Goal: Information Seeking & Learning: Learn about a topic

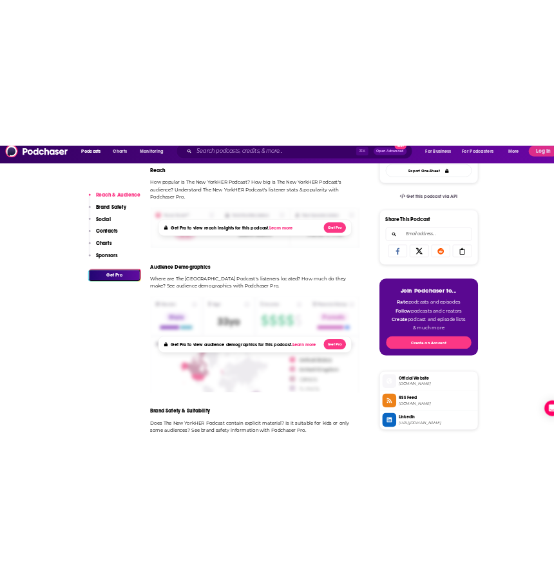
scroll to position [715, 0]
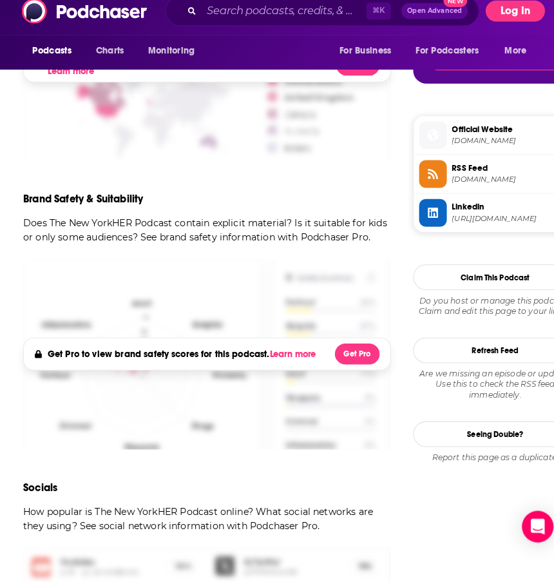
click at [510, 14] on button "Log In" at bounding box center [504, 24] width 58 height 21
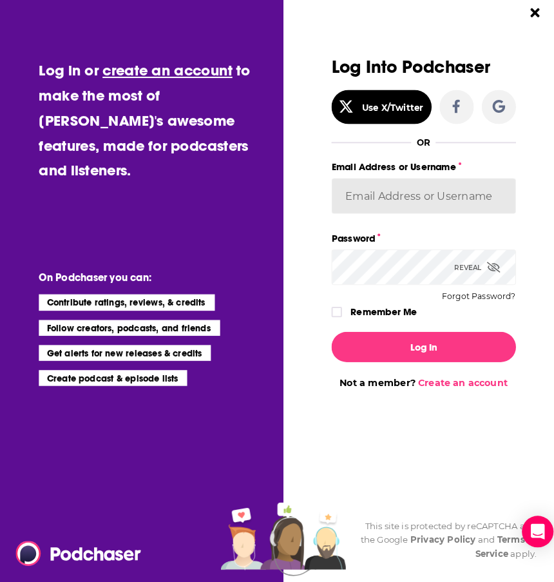
type input "[PERSON_NAME].[PERSON_NAME]"
click at [414, 338] on button "Log In" at bounding box center [414, 348] width 180 height 30
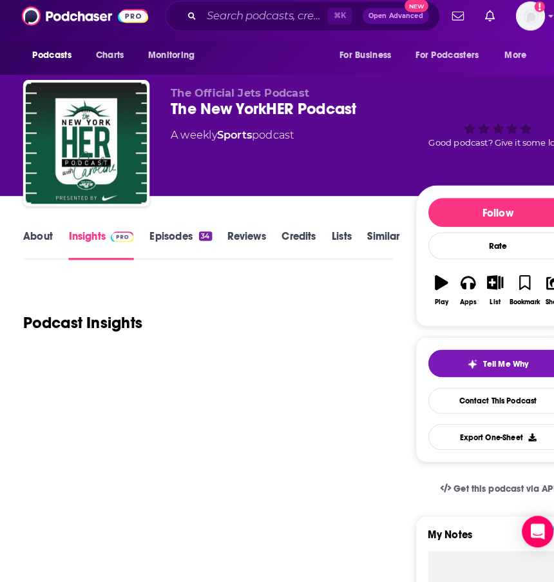
scroll to position [2587, 0]
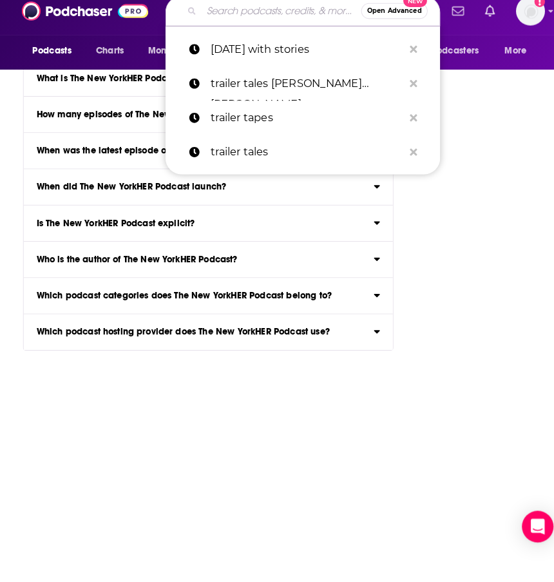
click at [235, 15] on input "Search podcasts, credits, & more..." at bounding box center [275, 24] width 156 height 21
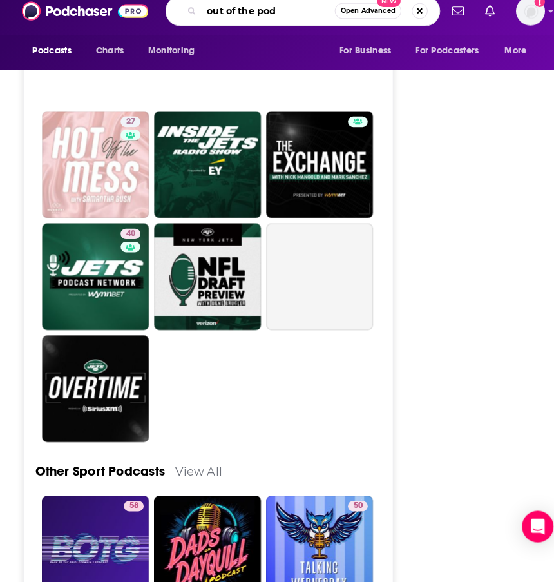
type input "out of the pods"
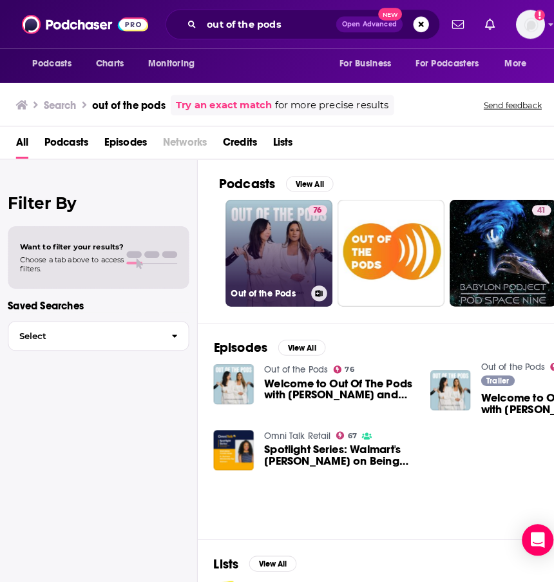
click at [259, 231] on link "76 Out of the Pods" at bounding box center [272, 247] width 104 height 104
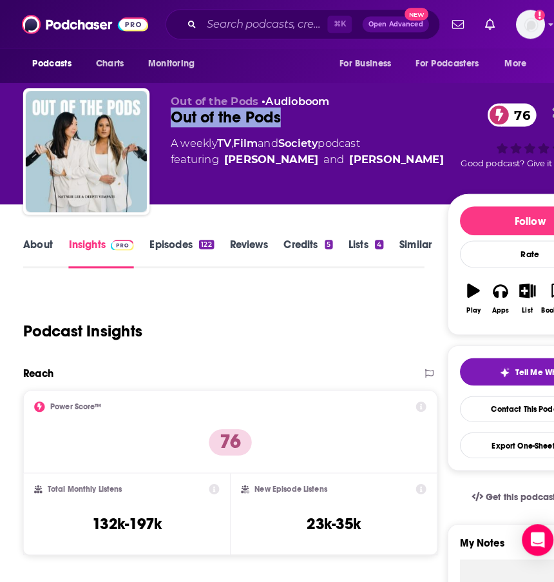
drag, startPoint x: 282, startPoint y: 115, endPoint x: 164, endPoint y: 112, distance: 118.0
click at [164, 112] on div "Out of the Pods • Audioboom Out of the Pods 76 A weekly TV , Film and Society p…" at bounding box center [311, 150] width 576 height 129
copy h2 "Out of the Pods"
click at [233, 28] on input "Search podcasts, credits, & more..." at bounding box center [258, 24] width 123 height 21
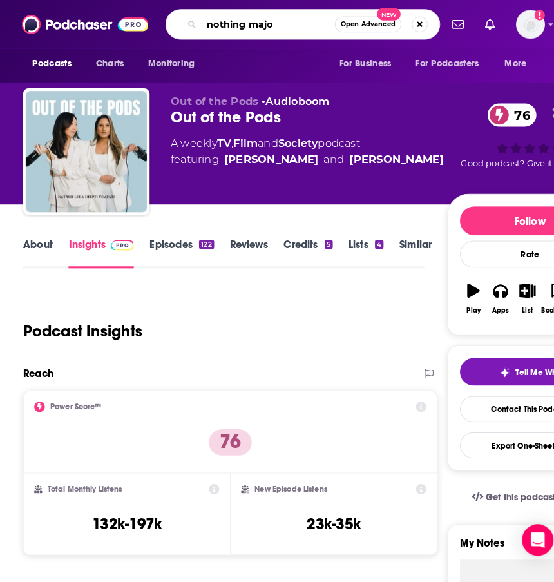
type input "nothing major"
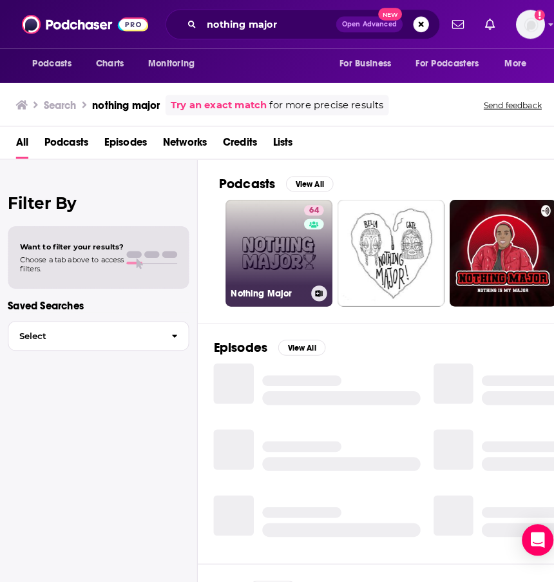
click at [249, 255] on link "64 Nothing Major" at bounding box center [272, 247] width 104 height 104
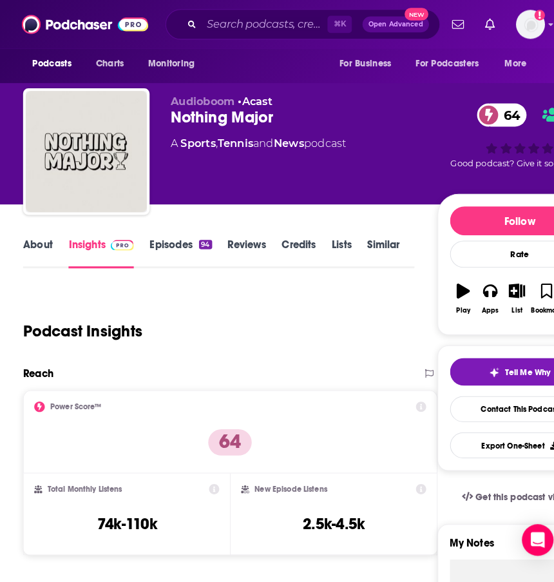
click at [43, 235] on link "About" at bounding box center [37, 248] width 29 height 30
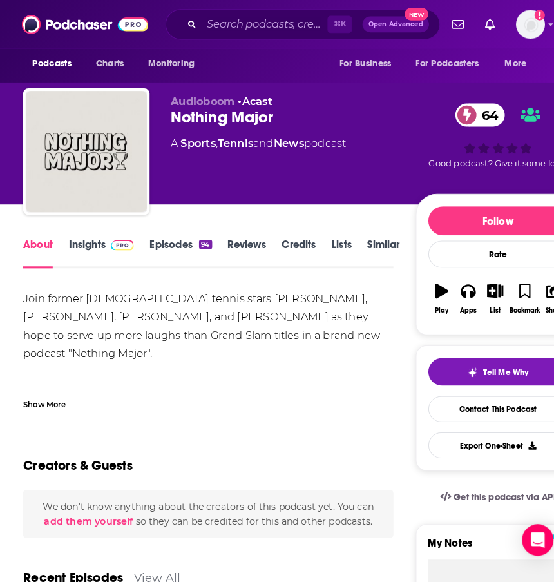
drag, startPoint x: 275, startPoint y: 117, endPoint x: 156, endPoint y: 121, distance: 119.3
click at [156, 121] on div "Audioboom • Acast Nothing Major 64 A Sports , Tennis and News podcast 64 Good p…" at bounding box center [295, 150] width 545 height 129
copy h1 "Nothing Major"
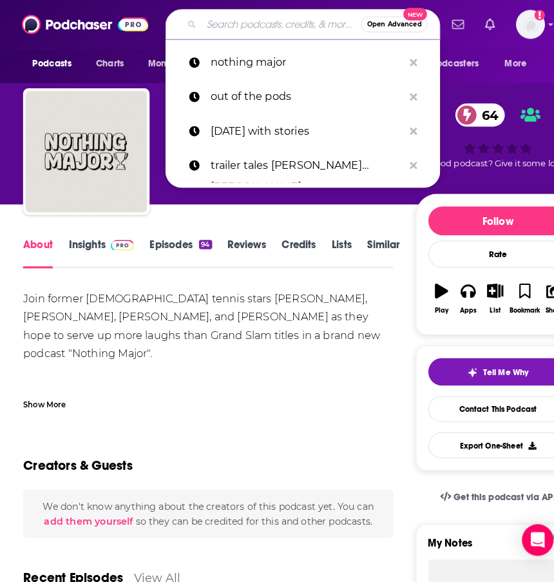
click at [221, 24] on input "Search podcasts, credits, & more..." at bounding box center [275, 24] width 156 height 21
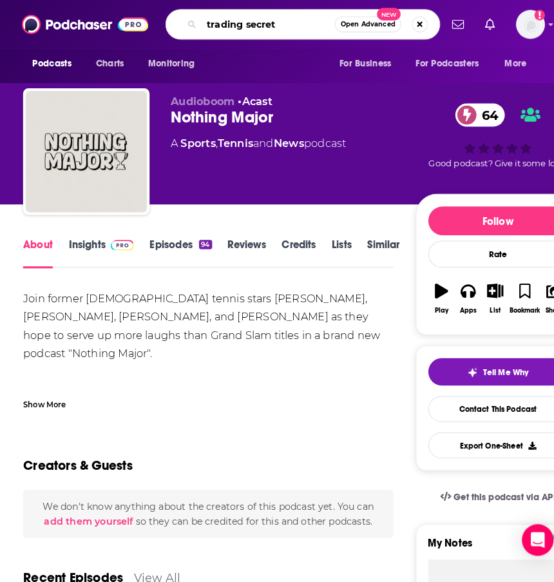
type input "trading secrets"
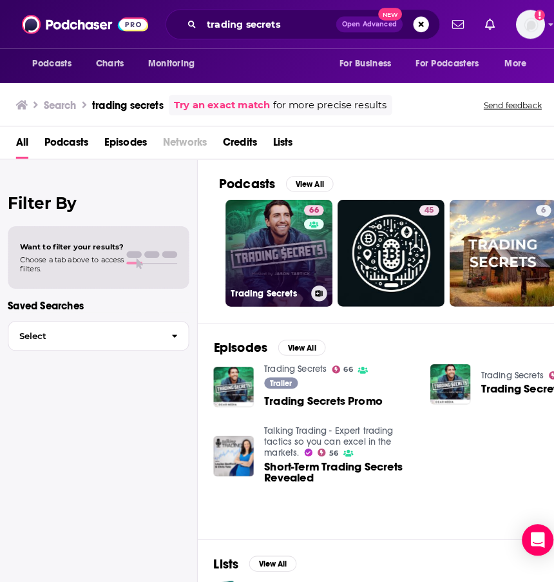
click at [266, 224] on link "66 Trading Secrets" at bounding box center [272, 247] width 104 height 104
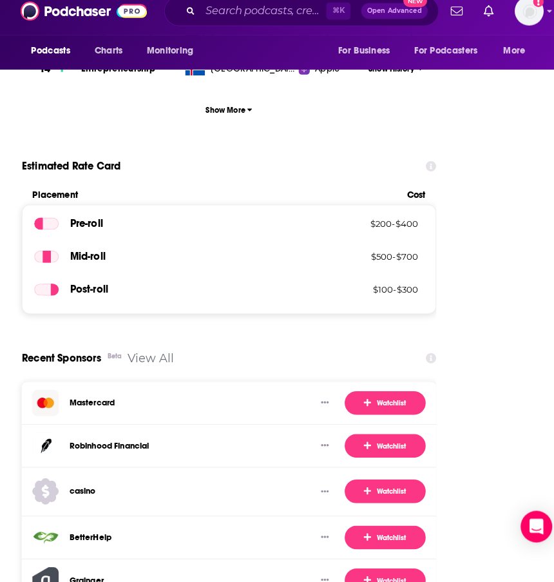
scroll to position [2612, 0]
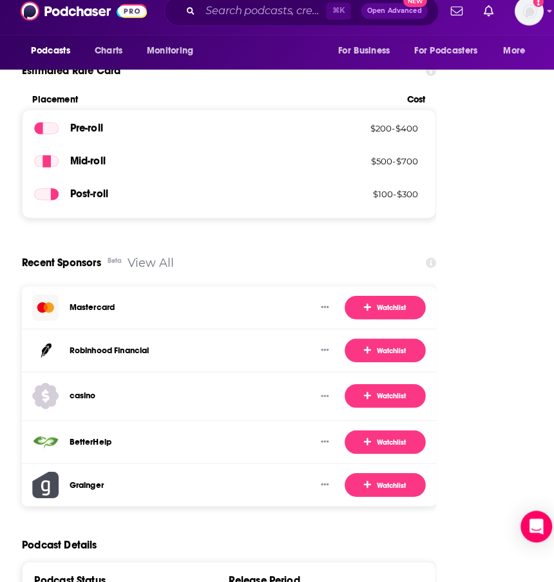
click at [146, 263] on link "View All" at bounding box center [149, 270] width 46 height 14
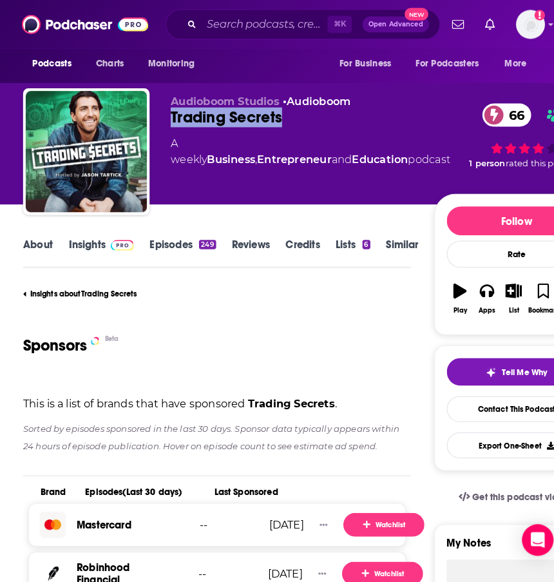
drag, startPoint x: 280, startPoint y: 124, endPoint x: 164, endPoint y: 117, distance: 116.9
click at [164, 117] on div "Audioboom Studios • Audioboom Trading Secrets 66 A weekly Business , Entreprene…" at bounding box center [304, 150] width 563 height 129
copy h2 "Trading Secrets"
click at [233, 20] on input "Search podcasts, credits, & more..." at bounding box center [258, 24] width 123 height 21
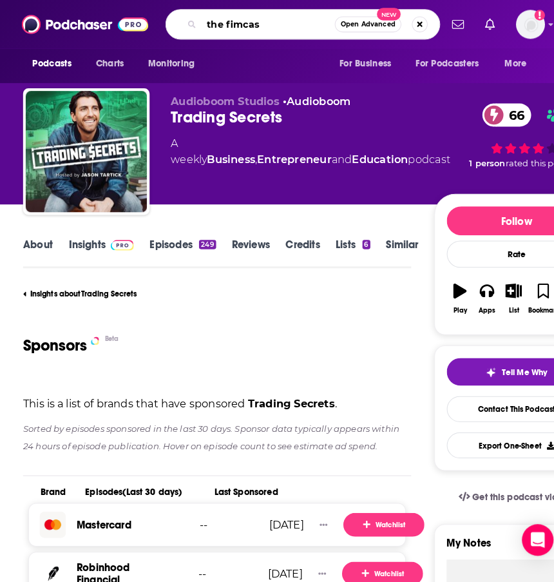
type input "the fimcast"
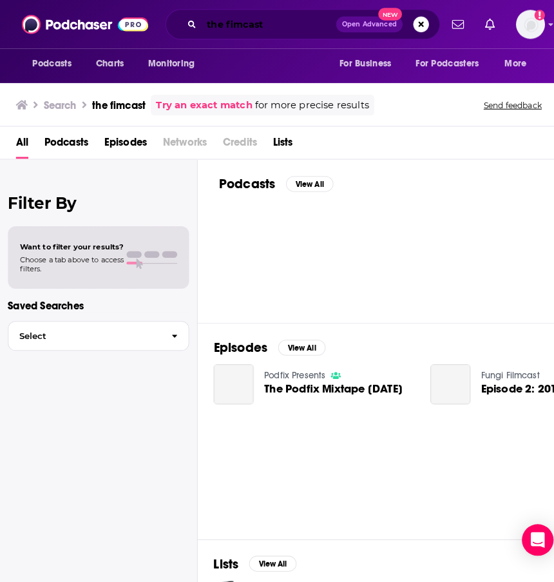
click at [229, 24] on input "the fimcast" at bounding box center [262, 24] width 131 height 21
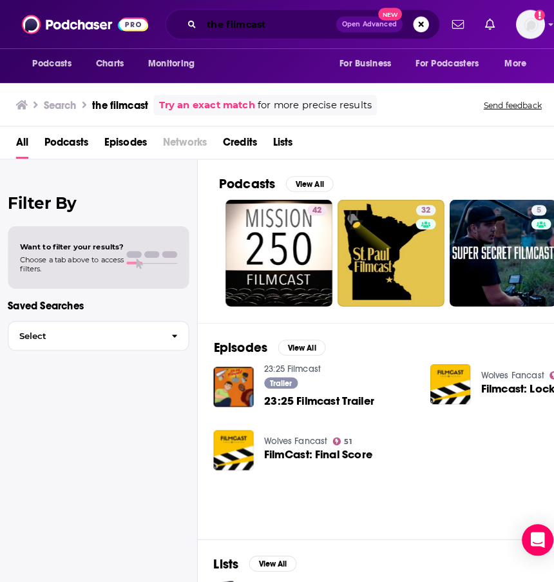
click at [240, 25] on input "the filmcast" at bounding box center [262, 24] width 131 height 21
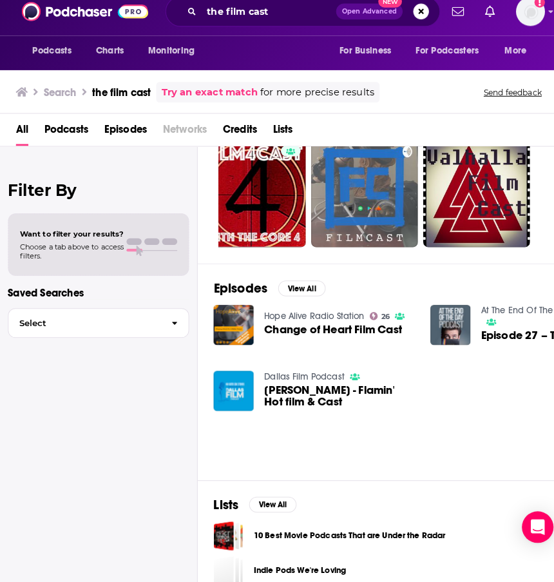
scroll to position [67, 0]
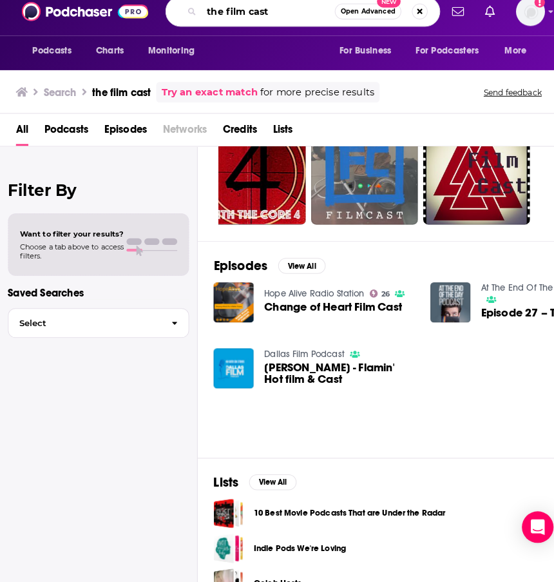
drag, startPoint x: 271, startPoint y: 8, endPoint x: 168, endPoint y: 8, distance: 103.1
click at [168, 9] on div "the film cast Open Advanced New" at bounding box center [296, 24] width 269 height 30
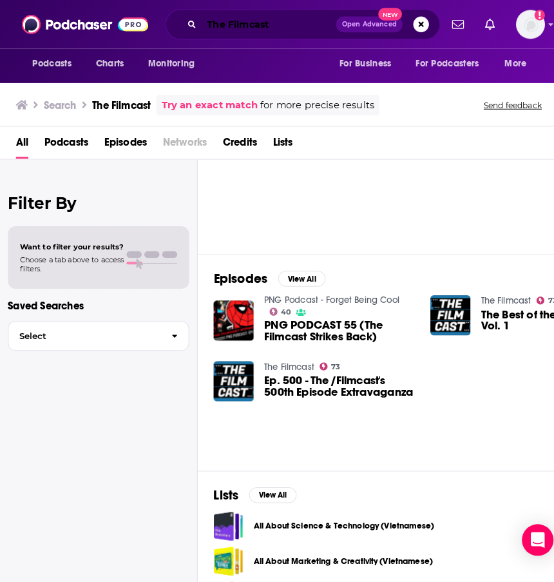
click at [291, 27] on input "The Filmcast" at bounding box center [262, 24] width 131 height 21
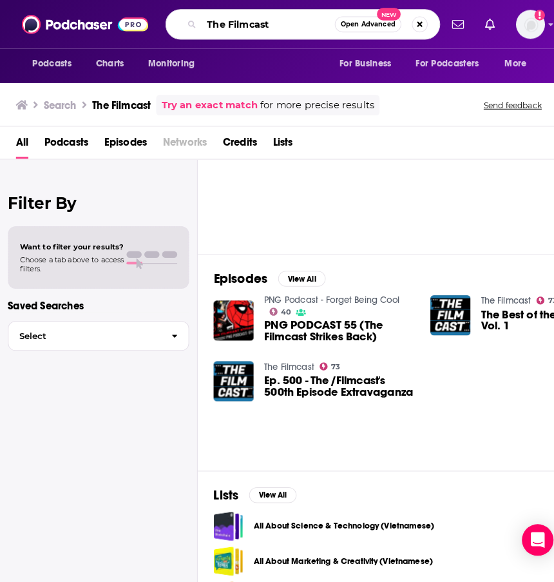
drag, startPoint x: 269, startPoint y: 23, endPoint x: 180, endPoint y: 22, distance: 89.6
click at [180, 22] on div "The Filmcast Open Advanced New" at bounding box center [296, 24] width 269 height 30
drag, startPoint x: 282, startPoint y: 24, endPoint x: 189, endPoint y: 24, distance: 92.8
click at [189, 24] on div "The Filmcast Open Advanced New" at bounding box center [296, 24] width 269 height 30
type input "behind the knife"
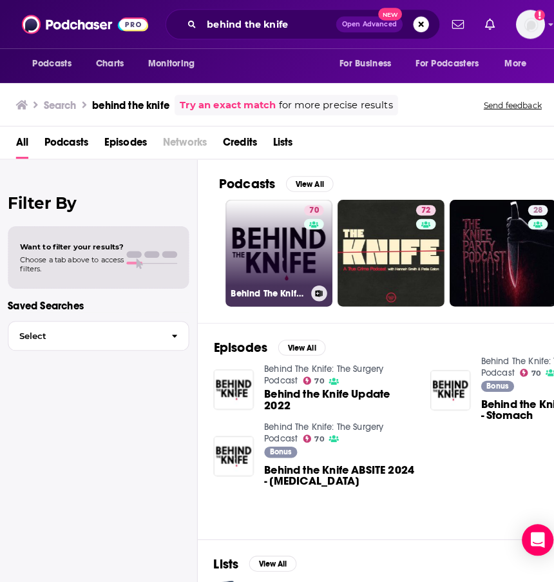
click at [257, 249] on link "70 Behind The Knife: The Surgery Podcast" at bounding box center [272, 247] width 104 height 104
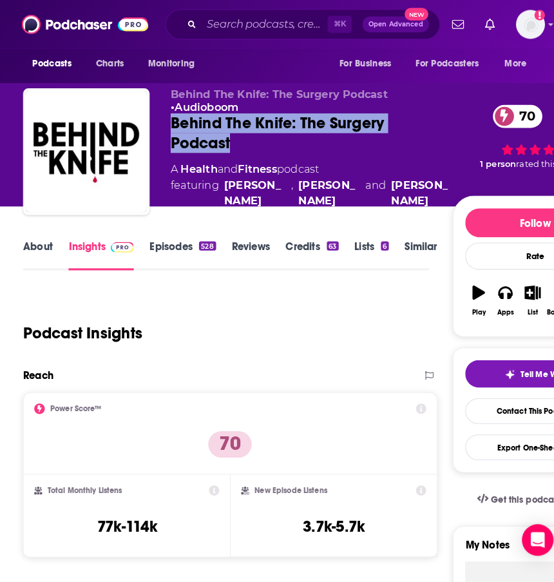
drag, startPoint x: 168, startPoint y: 112, endPoint x: 465, endPoint y: 115, distance: 297.8
click at [443, 115] on div "Behind The Knife: The Surgery Podcast 70" at bounding box center [305, 130] width 276 height 39
copy h2 "Behind The Knife: The Surgery Podcast"
click at [235, 21] on input "Search podcasts, credits, & more..." at bounding box center [258, 24] width 123 height 21
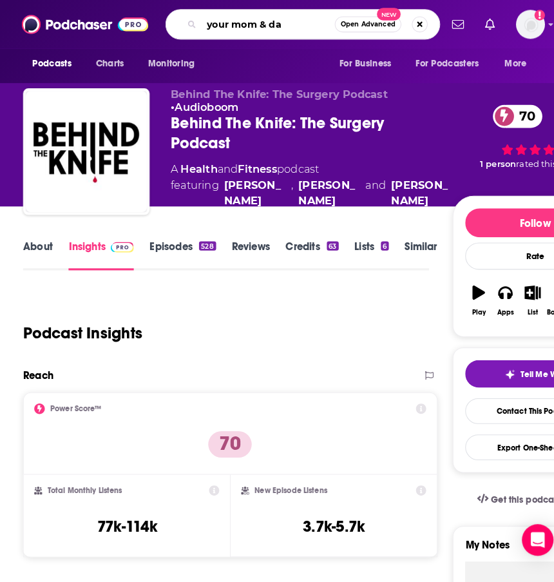
type input "your mom & dad"
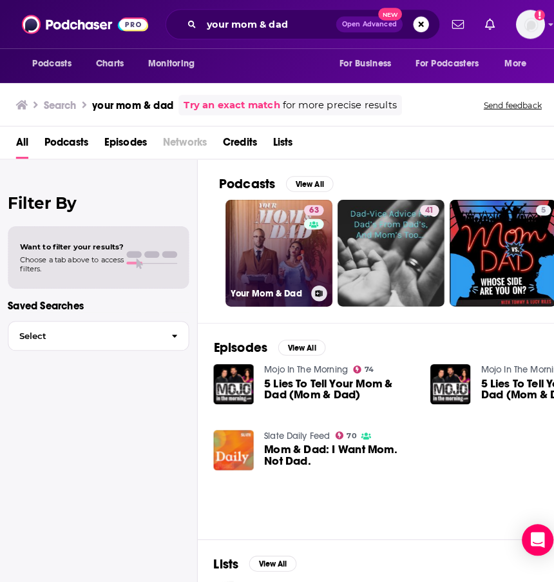
click at [259, 250] on link "63 Your Mom & Dad" at bounding box center [272, 247] width 104 height 104
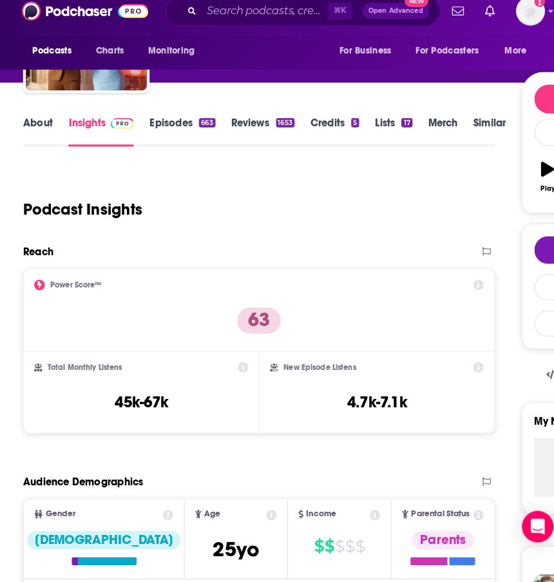
scroll to position [111, 0]
